Goal: Information Seeking & Learning: Learn about a topic

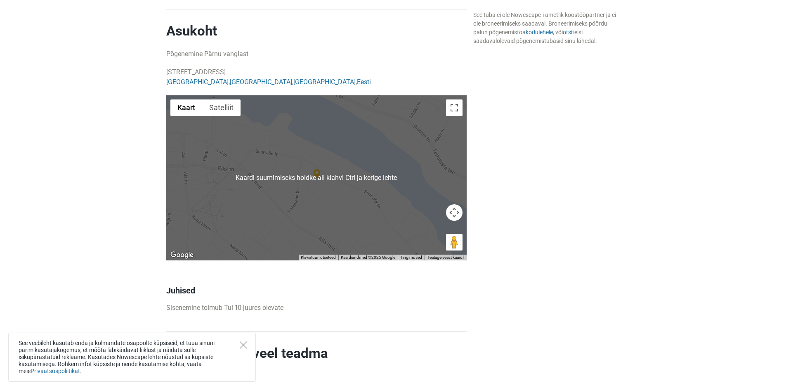
scroll to position [866, 0]
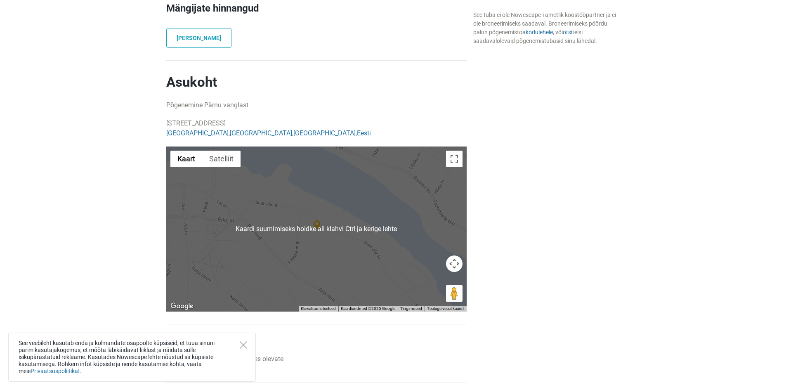
click at [304, 217] on div at bounding box center [316, 228] width 300 height 165
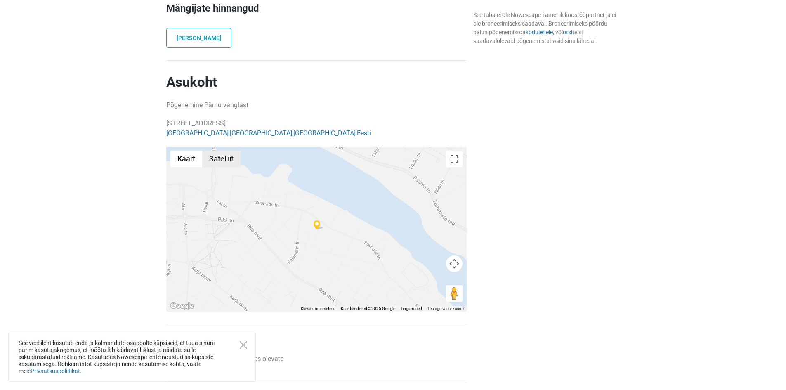
click at [225, 151] on button "Satelliit" at bounding box center [221, 159] width 38 height 17
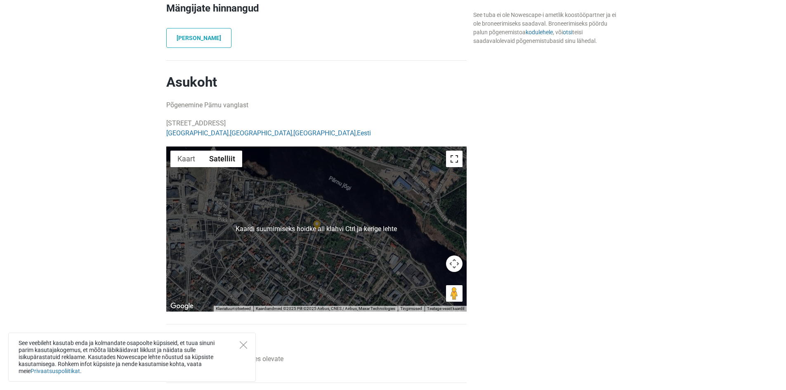
click at [460, 151] on button "Vaheta täisekraani vaadet" at bounding box center [454, 159] width 17 height 17
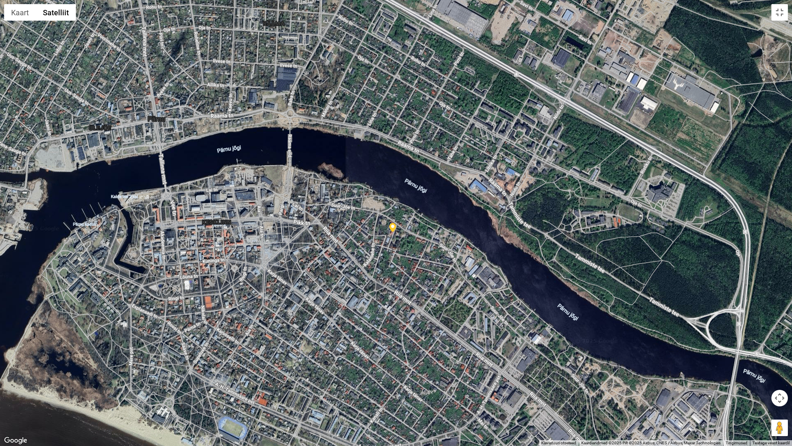
drag, startPoint x: 267, startPoint y: 247, endPoint x: 259, endPoint y: 257, distance: 13.5
click at [259, 257] on div at bounding box center [396, 223] width 792 height 446
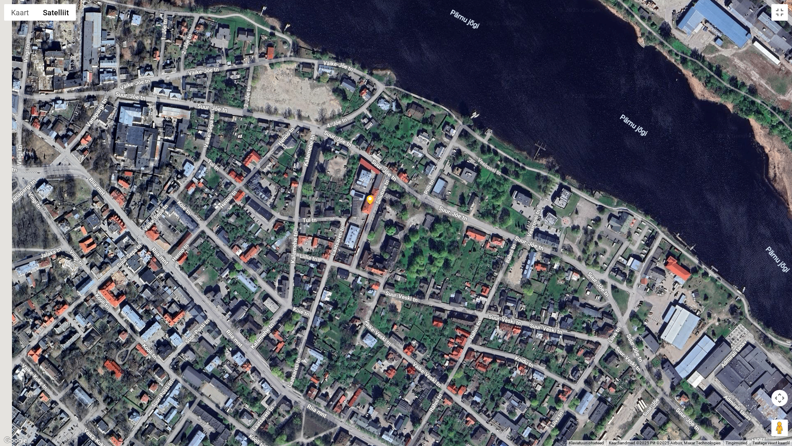
drag, startPoint x: 342, startPoint y: 231, endPoint x: 370, endPoint y: 242, distance: 30.0
click at [370, 243] on div at bounding box center [396, 223] width 792 height 446
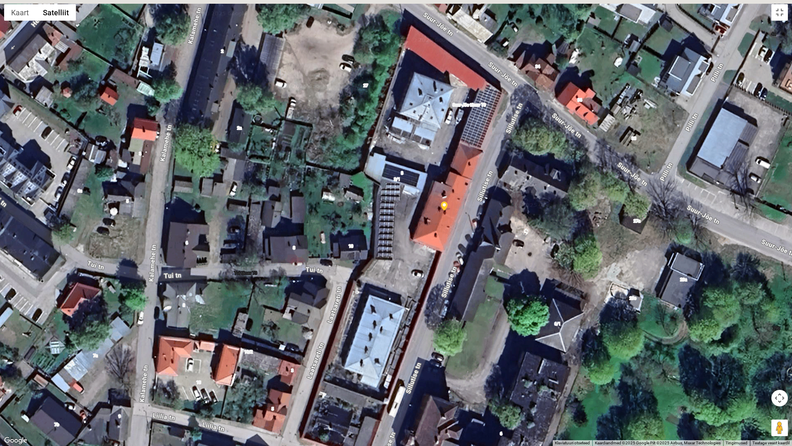
drag, startPoint x: 396, startPoint y: 210, endPoint x: 354, endPoint y: 241, distance: 52.6
click at [354, 241] on div at bounding box center [396, 223] width 792 height 446
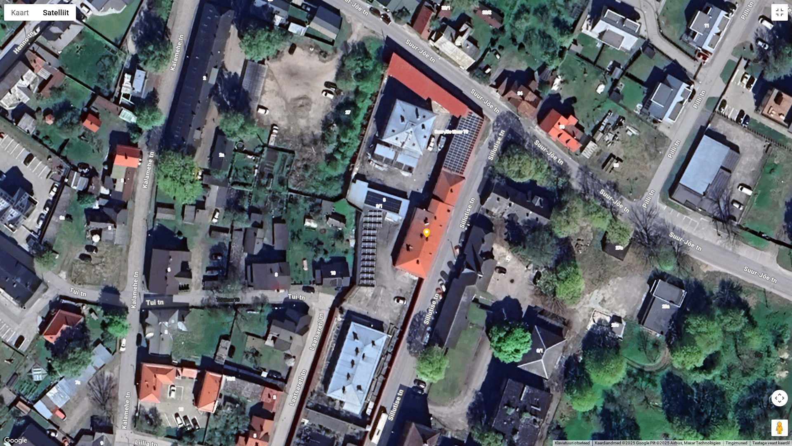
drag, startPoint x: 335, startPoint y: 221, endPoint x: 305, endPoint y: 170, distance: 59.7
click at [305, 170] on div at bounding box center [396, 223] width 792 height 446
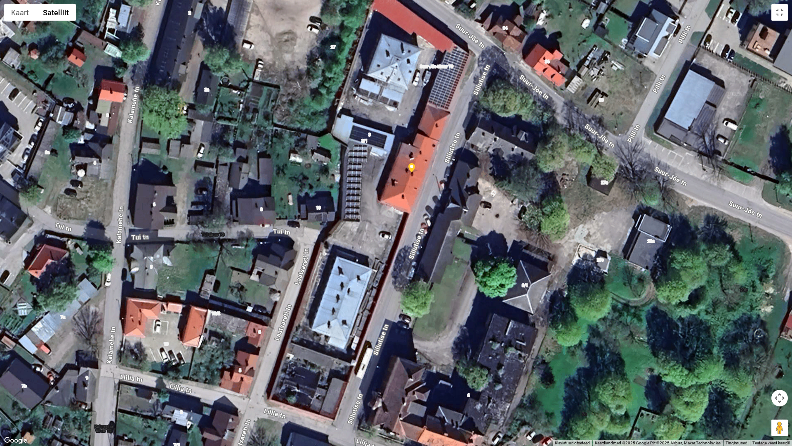
drag, startPoint x: 307, startPoint y: 189, endPoint x: 332, endPoint y: 219, distance: 38.7
click at [332, 219] on div at bounding box center [396, 223] width 792 height 446
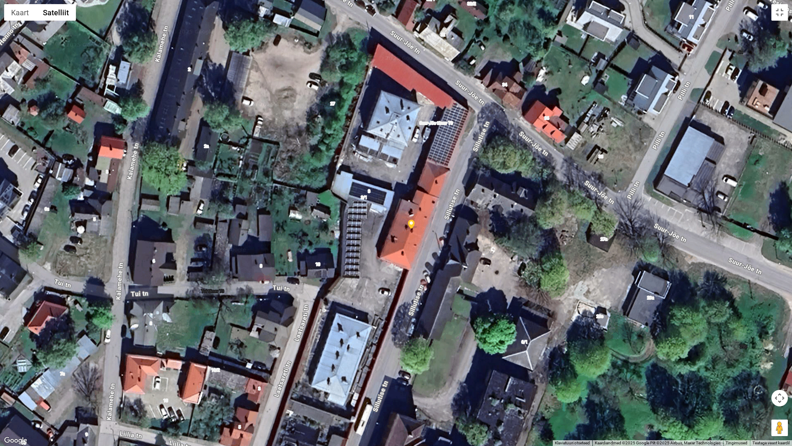
drag, startPoint x: 362, startPoint y: 197, endPoint x: 358, endPoint y: 239, distance: 41.9
click at [358, 239] on div at bounding box center [396, 223] width 792 height 446
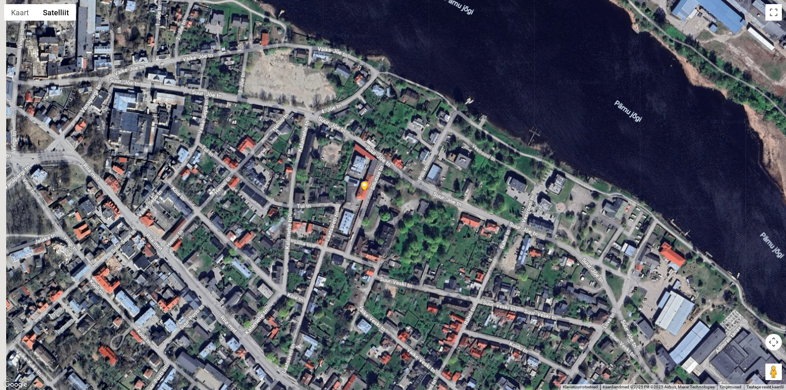
scroll to position [0, 0]
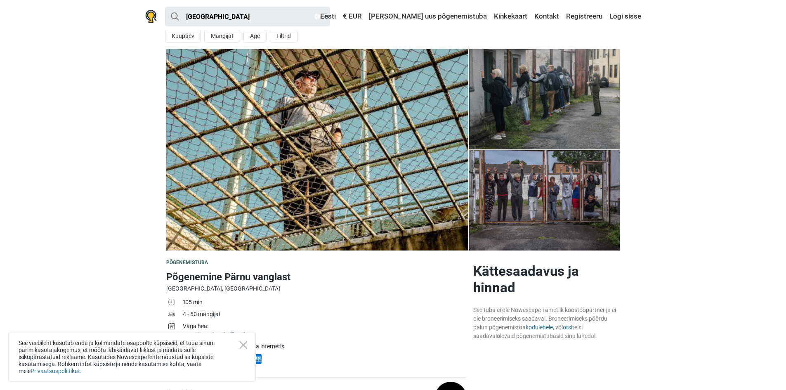
click at [536, 104] on img at bounding box center [544, 99] width 151 height 100
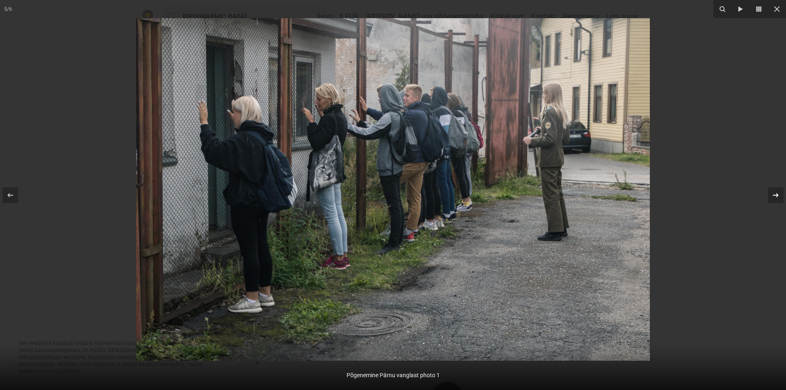
click at [775, 192] on icon at bounding box center [776, 195] width 10 height 10
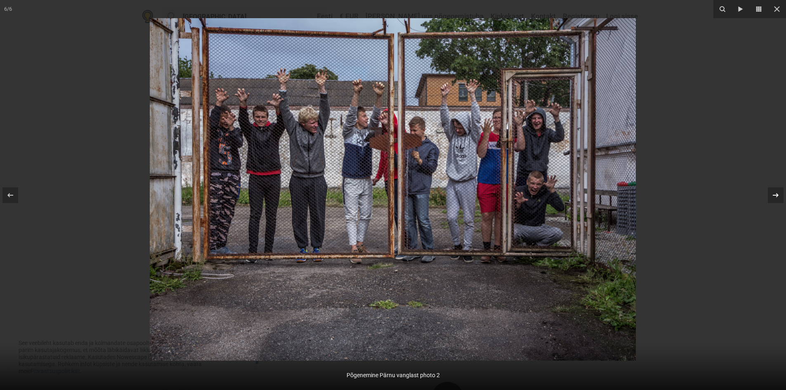
click at [770, 192] on div at bounding box center [776, 195] width 16 height 16
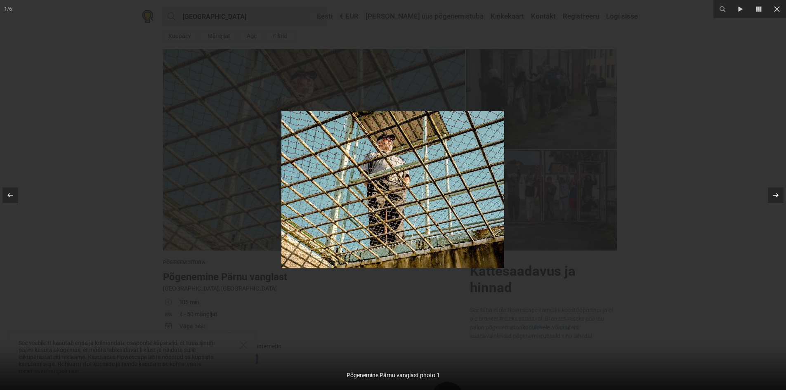
click at [770, 192] on div at bounding box center [776, 195] width 16 height 16
